Goal: Navigation & Orientation: Go to known website

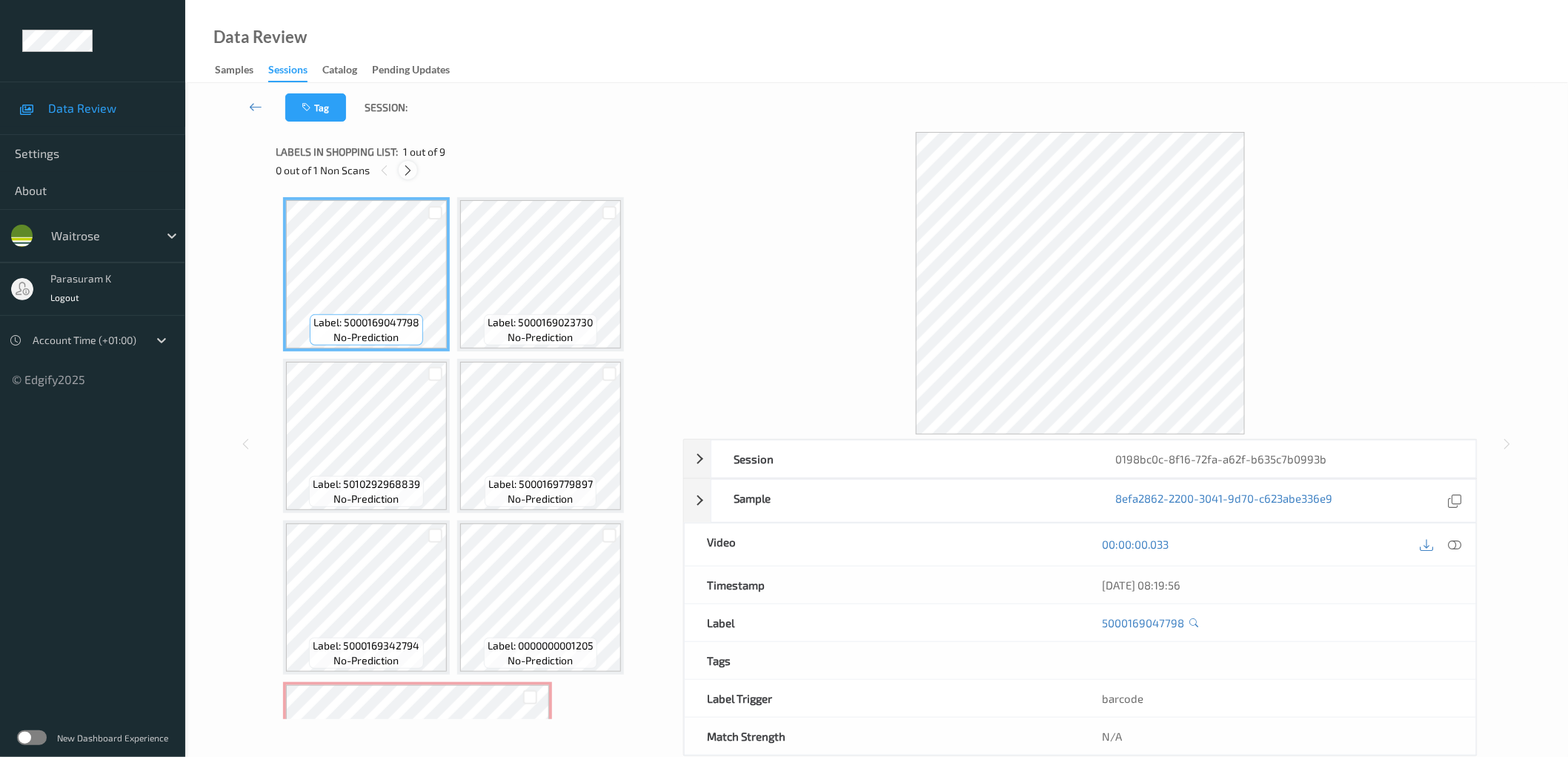
click at [412, 176] on div at bounding box center [407, 170] width 19 height 19
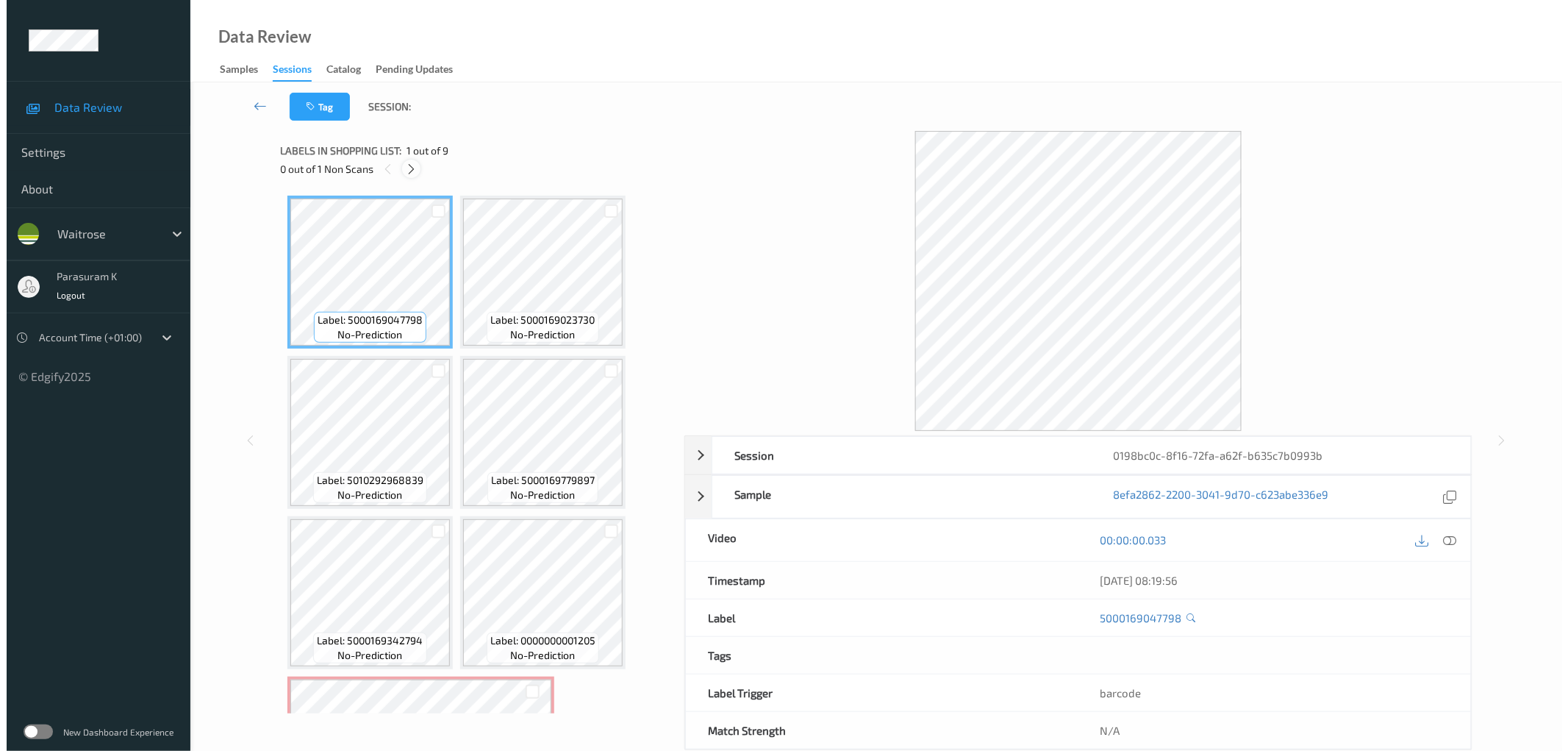
scroll to position [278, 0]
